Goal: Transaction & Acquisition: Book appointment/travel/reservation

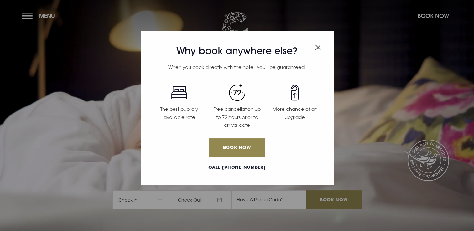
click at [315, 48] on img "Close modal" at bounding box center [318, 47] width 6 height 5
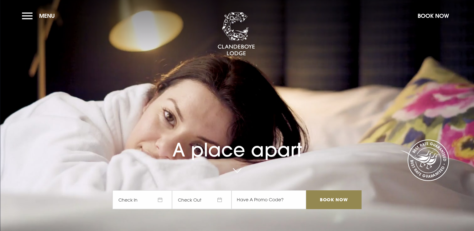
click at [165, 198] on span "Check In" at bounding box center [141, 199] width 59 height 19
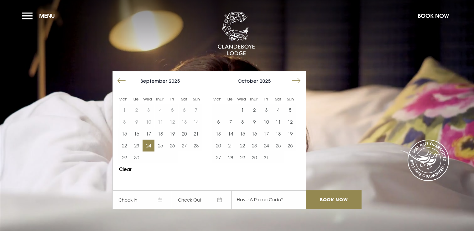
click at [150, 147] on button "24" at bounding box center [148, 146] width 12 height 12
click at [175, 146] on button "26" at bounding box center [172, 146] width 12 height 12
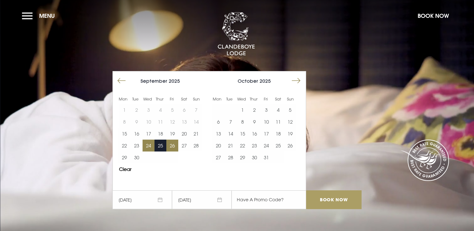
click at [333, 202] on input "Book Now" at bounding box center [333, 199] width 55 height 19
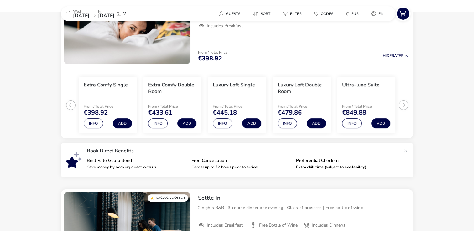
scroll to position [25, 0]
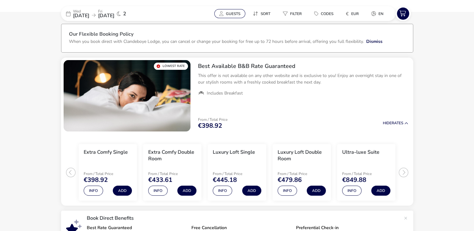
click at [228, 11] on span "Guests" at bounding box center [233, 13] width 14 height 5
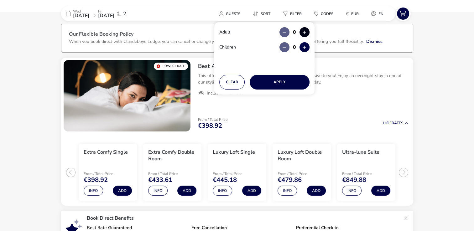
click at [305, 30] on button "button" at bounding box center [304, 32] width 10 height 10
type input "1"
click at [275, 77] on button "Apply" at bounding box center [279, 82] width 60 height 15
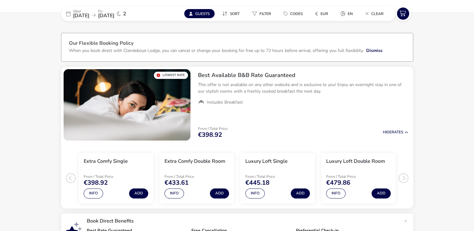
scroll to position [13, 0]
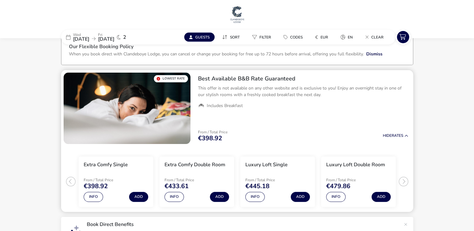
click at [165, 117] on img "1 / 1" at bounding box center [127, 108] width 127 height 71
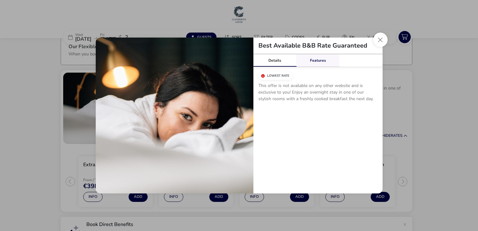
click at [326, 61] on link "Features" at bounding box center [317, 60] width 43 height 13
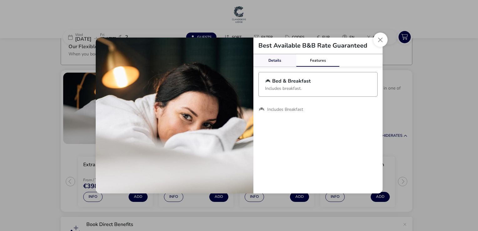
click at [279, 64] on link "Details" at bounding box center [275, 60] width 43 height 13
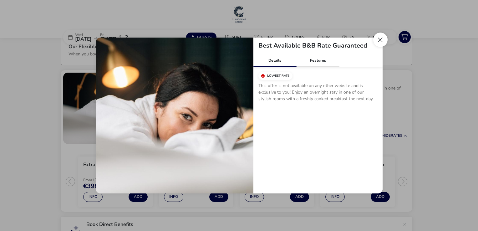
click at [376, 38] on button "Close modal" at bounding box center [380, 40] width 14 height 14
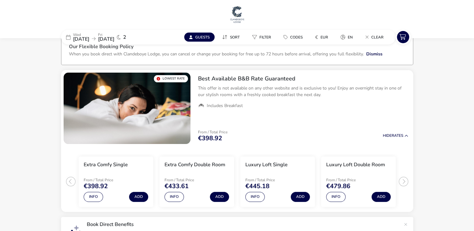
scroll to position [0, 0]
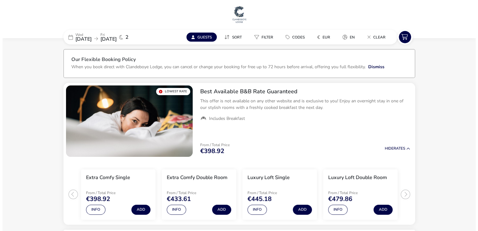
scroll to position [25, 0]
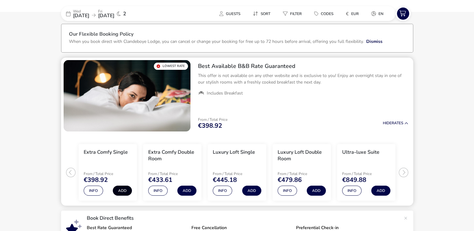
click at [124, 188] on button "Add" at bounding box center [122, 191] width 19 height 10
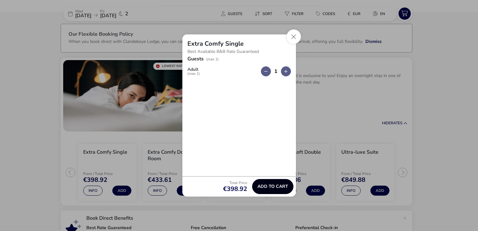
click at [264, 189] on span "Add to cart" at bounding box center [273, 186] width 31 height 5
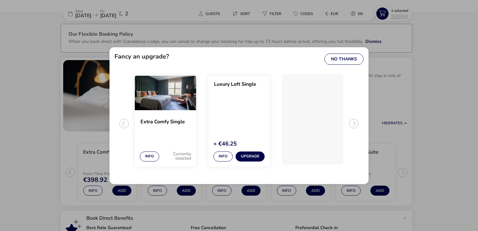
click at [178, 120] on h2 "Extra Comfy Single" at bounding box center [166, 125] width 50 height 12
click at [164, 107] on img "1 / 3" at bounding box center [165, 93] width 61 height 34
click at [340, 60] on button "No Thanks" at bounding box center [344, 59] width 39 height 11
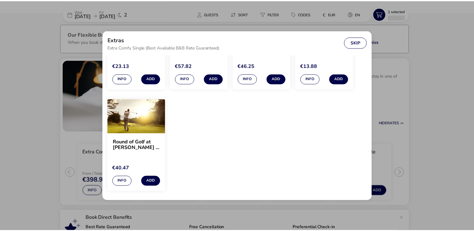
scroll to position [443, 0]
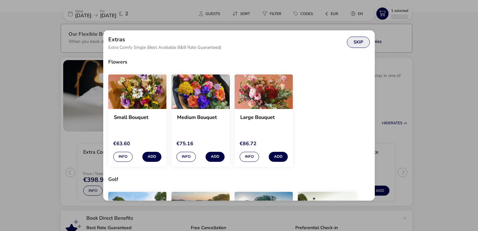
click at [355, 45] on button "Skip" at bounding box center [358, 42] width 23 height 11
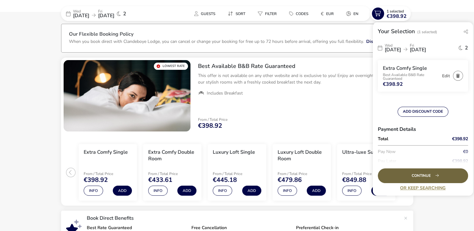
click at [404, 177] on div "Continue" at bounding box center [422, 175] width 90 height 15
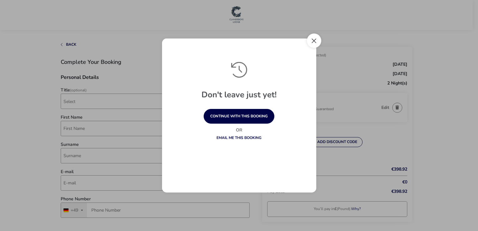
click at [314, 37] on button "Close" at bounding box center [314, 40] width 14 height 14
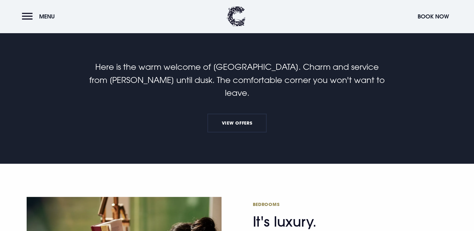
scroll to position [404, 0]
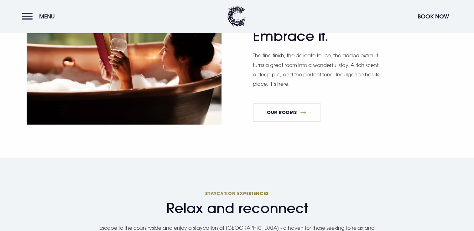
click at [30, 18] on button "Menu" at bounding box center [40, 16] width 36 height 13
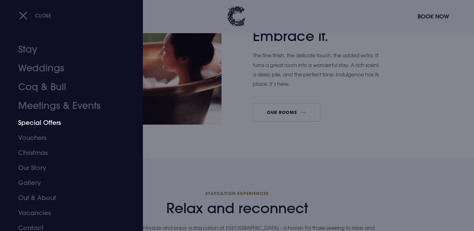
click at [39, 125] on link "Special Offers" at bounding box center [67, 122] width 99 height 15
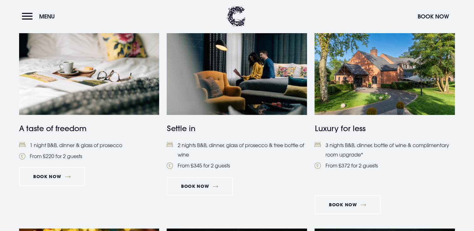
scroll to position [275, 0]
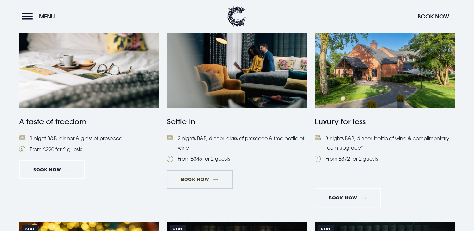
click at [222, 182] on link "Book Now" at bounding box center [200, 179] width 66 height 19
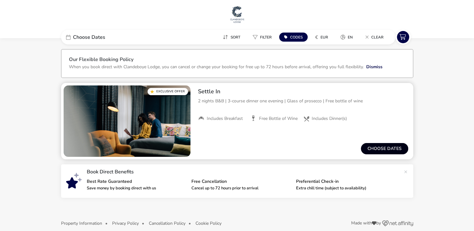
click at [389, 149] on button "Choose dates" at bounding box center [384, 148] width 47 height 11
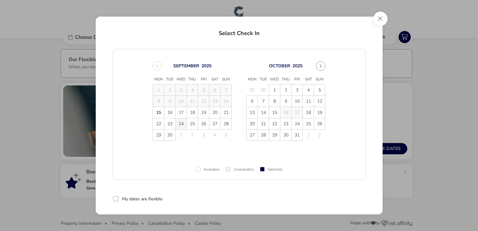
click at [182, 124] on span "24" at bounding box center [181, 123] width 11 height 11
click at [205, 123] on span "26" at bounding box center [203, 123] width 11 height 11
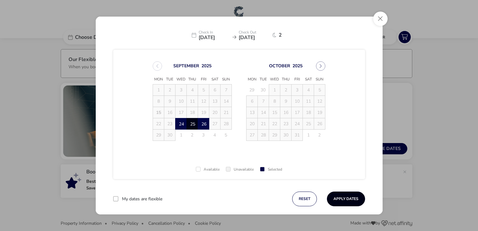
click at [342, 198] on button "Apply Dates" at bounding box center [346, 199] width 38 height 15
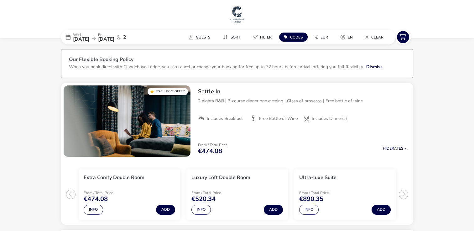
click at [236, 13] on img at bounding box center [237, 14] width 16 height 19
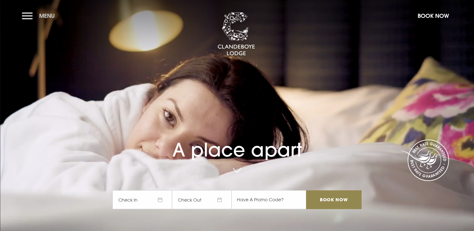
click at [34, 21] on button "Menu" at bounding box center [40, 15] width 36 height 13
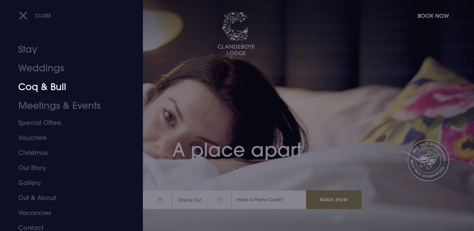
click at [46, 88] on link "Coq & Bull" at bounding box center [67, 87] width 99 height 19
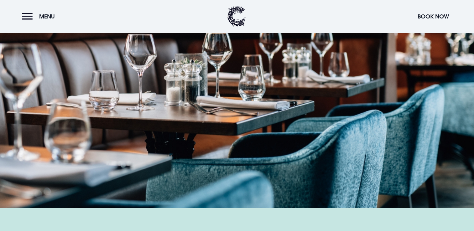
scroll to position [1010, 0]
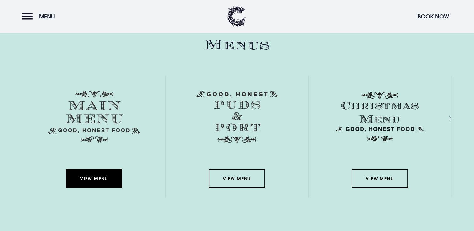
click at [116, 177] on link "View Menu" at bounding box center [94, 178] width 56 height 19
